Goal: Task Accomplishment & Management: Use online tool/utility

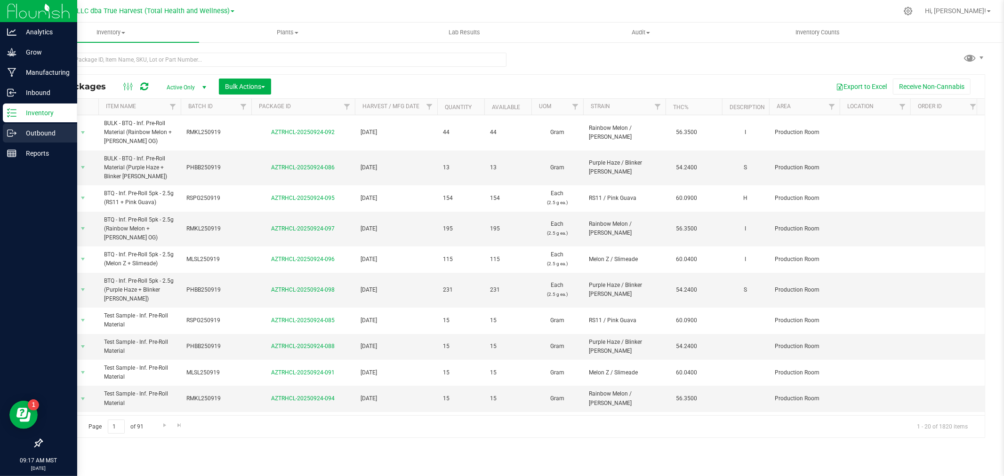
click at [34, 128] on p "Outbound" at bounding box center [44, 133] width 56 height 11
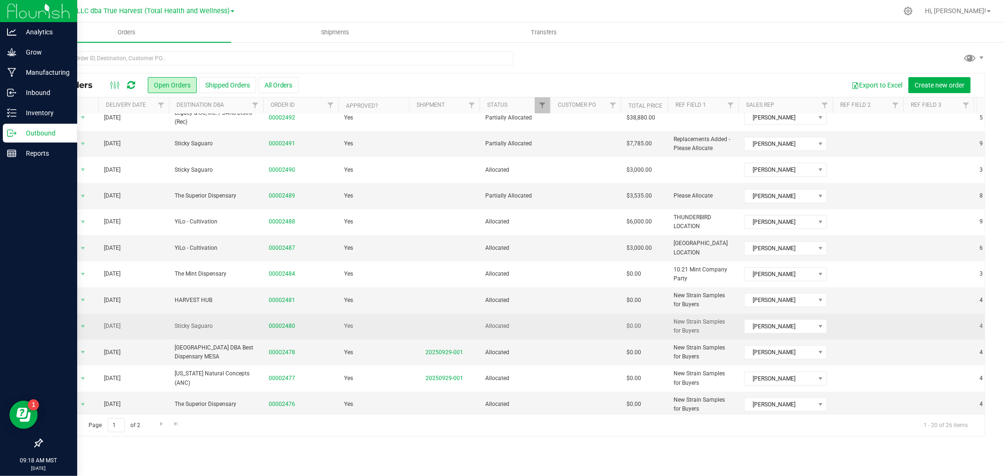
scroll to position [229, 0]
click at [285, 319] on link "00002480" at bounding box center [282, 323] width 26 height 9
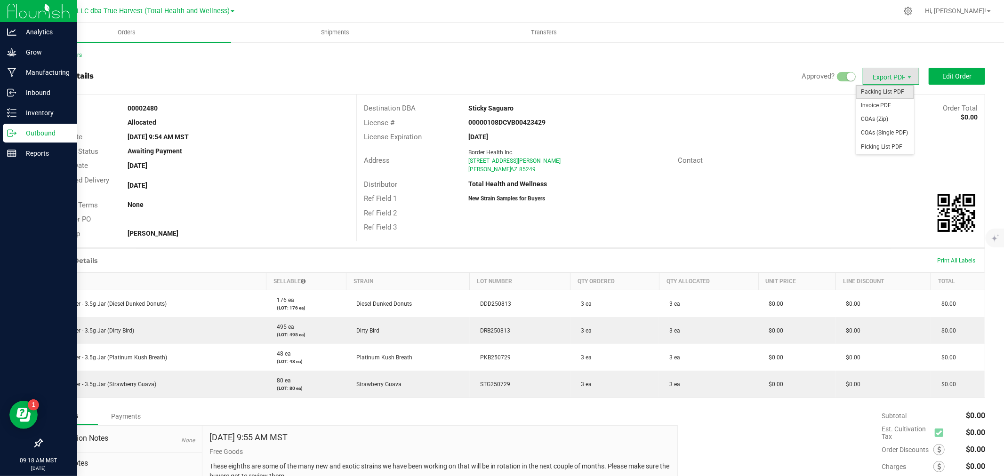
click at [890, 92] on span "Packing List PDF" at bounding box center [884, 92] width 58 height 14
click at [20, 109] on p "Inventory" at bounding box center [44, 112] width 56 height 11
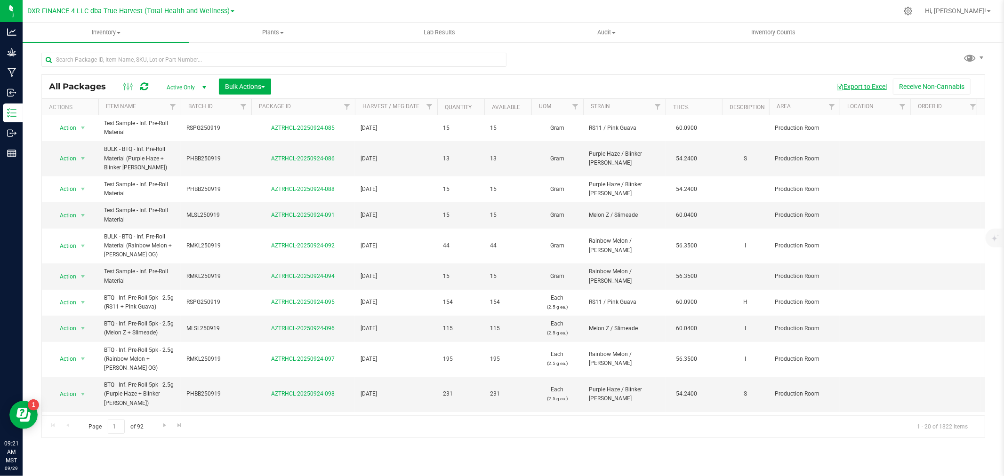
click at [861, 85] on button "Export to Excel" at bounding box center [861, 87] width 63 height 16
